Goal: Task Accomplishment & Management: Use online tool/utility

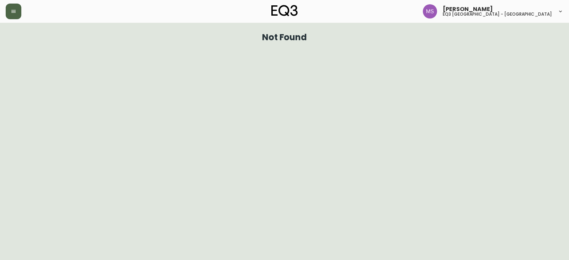
click at [12, 8] on button "button" at bounding box center [14, 12] width 16 height 16
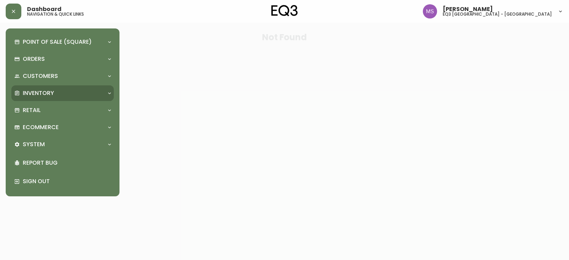
click at [53, 88] on div "Inventory" at bounding box center [62, 93] width 102 height 16
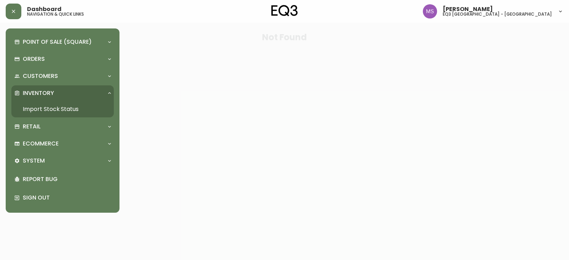
click at [58, 107] on link "Import Stock Status" at bounding box center [62, 109] width 102 height 16
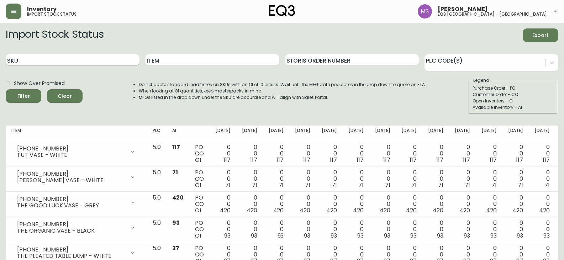
click at [67, 63] on input "SKU" at bounding box center [73, 59] width 134 height 11
paste input "[PHONE_NUMBER]"
type input "[PHONE_NUMBER]"
click at [6, 89] on button "Filter" at bounding box center [24, 96] width 36 height 14
